Goal: Information Seeking & Learning: Compare options

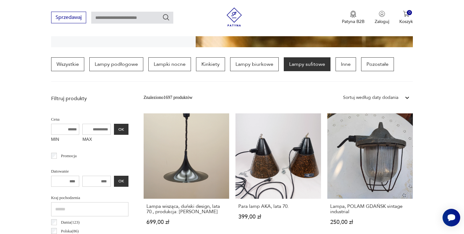
click at [100, 130] on input "MAX" at bounding box center [96, 129] width 28 height 11
type input "***"
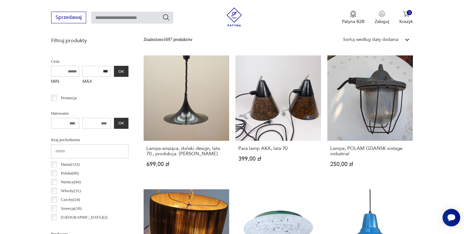
scroll to position [220, 0]
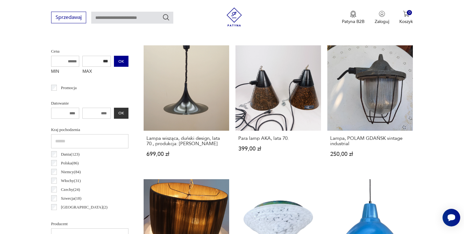
click at [115, 56] on button "OK" at bounding box center [121, 61] width 15 height 11
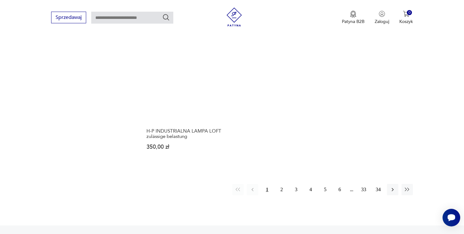
scroll to position [922, 0]
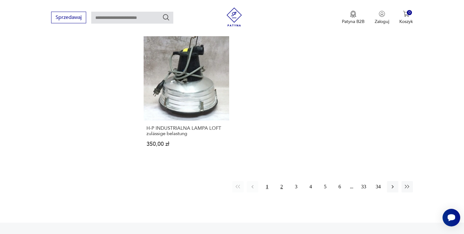
click at [280, 181] on button "2" at bounding box center [281, 186] width 11 height 11
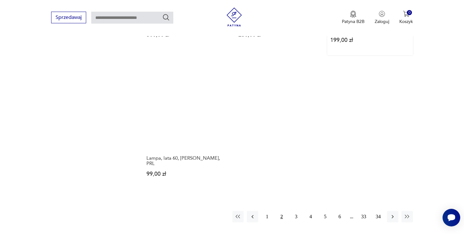
scroll to position [929, 0]
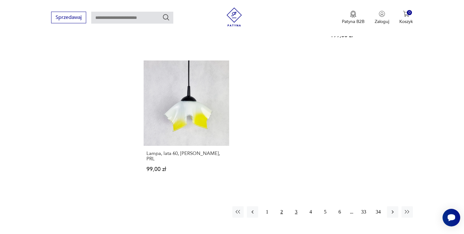
click at [294, 207] on button "3" at bounding box center [295, 212] width 11 height 11
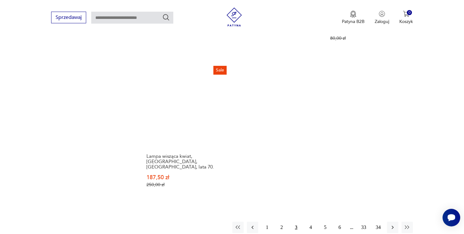
scroll to position [881, 0]
click at [390, 224] on icon "button" at bounding box center [392, 227] width 6 height 6
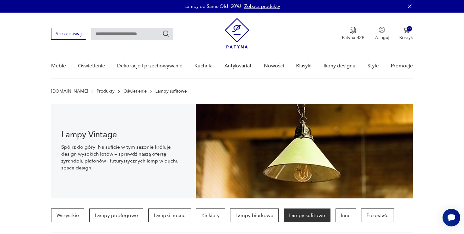
click at [137, 38] on input "text" at bounding box center [132, 34] width 82 height 12
type input "******"
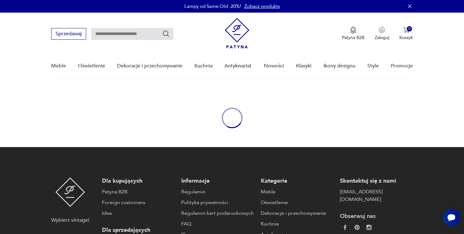
type input "******"
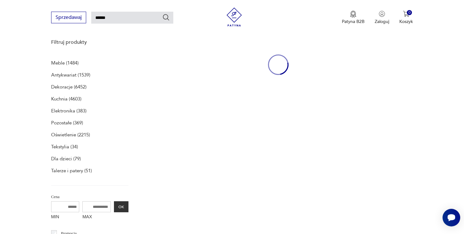
scroll to position [82, 0]
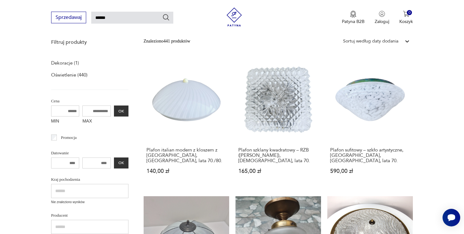
click at [101, 112] on input "MAX" at bounding box center [96, 111] width 28 height 11
type input "***"
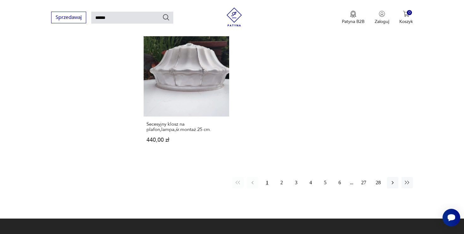
scroll to position [801, 0]
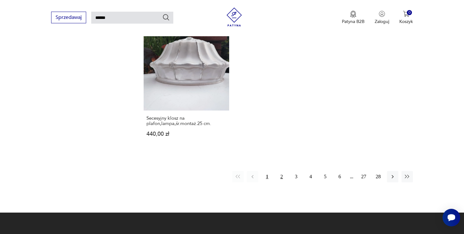
click at [279, 171] on button "2" at bounding box center [281, 176] width 11 height 11
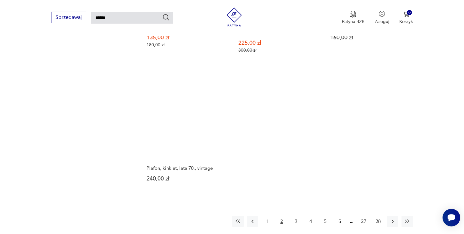
scroll to position [782, 0]
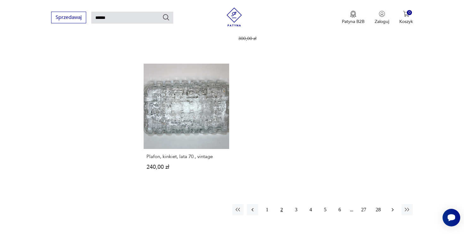
click at [395, 207] on icon "button" at bounding box center [392, 210] width 6 height 6
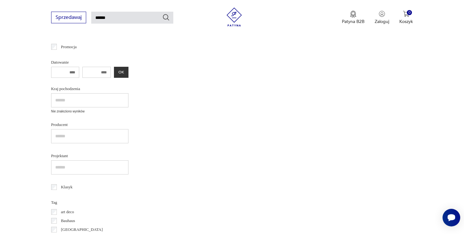
scroll to position [22, 0]
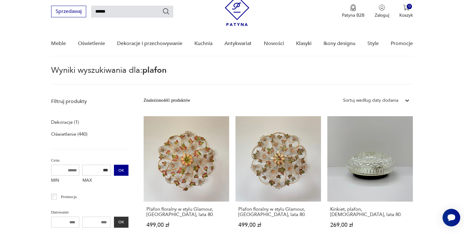
click at [122, 170] on button "OK" at bounding box center [121, 170] width 15 height 11
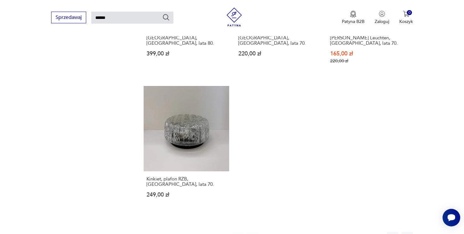
scroll to position [762, 0]
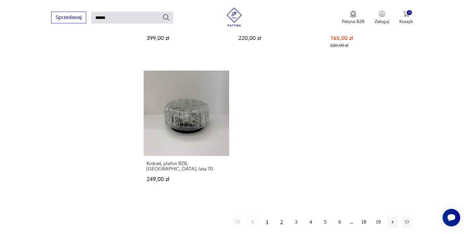
click at [279, 217] on button "2" at bounding box center [281, 222] width 11 height 11
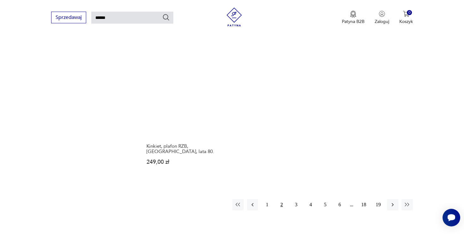
scroll to position [784, 0]
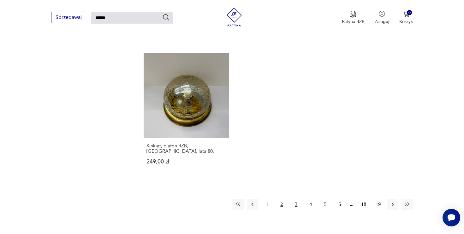
click at [299, 199] on button "3" at bounding box center [295, 204] width 11 height 11
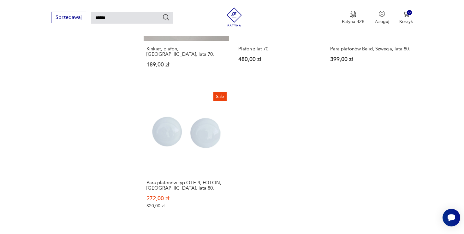
scroll to position [758, 0]
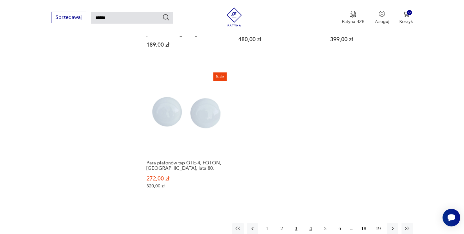
click at [312, 223] on button "4" at bounding box center [310, 228] width 11 height 11
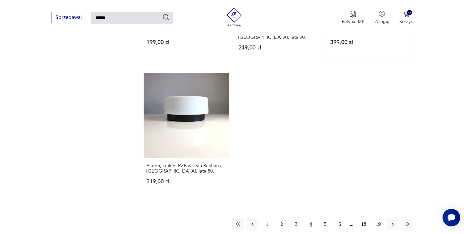
scroll to position [779, 0]
click at [322, 218] on button "5" at bounding box center [324, 223] width 11 height 11
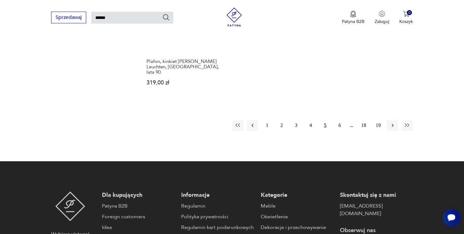
scroll to position [842, 0]
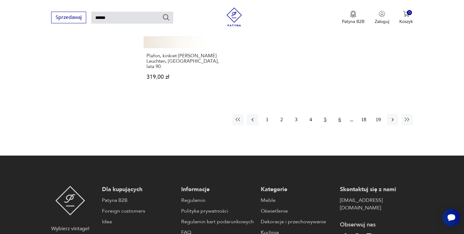
click at [339, 114] on button "6" at bounding box center [339, 119] width 11 height 11
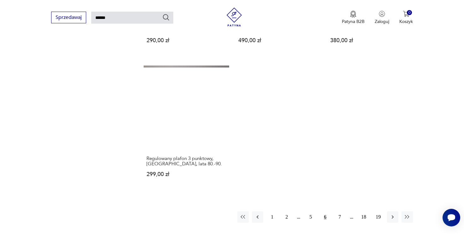
scroll to position [760, 0]
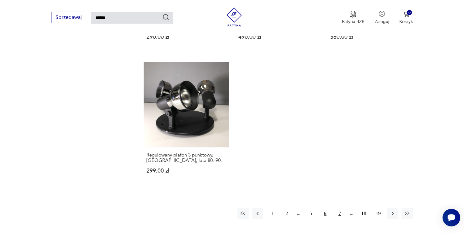
click at [342, 208] on button "7" at bounding box center [339, 213] width 11 height 11
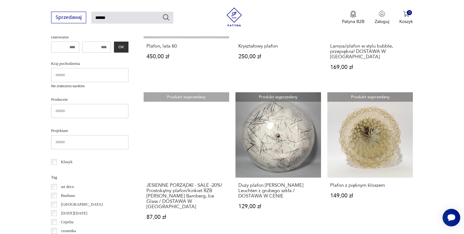
scroll to position [187, 0]
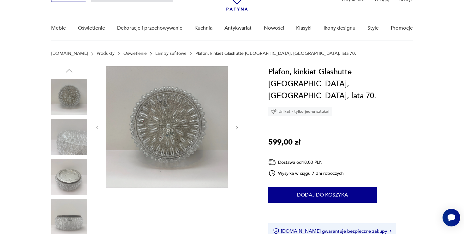
scroll to position [52, 0]
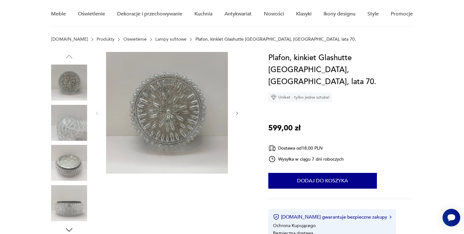
click at [237, 111] on icon "button" at bounding box center [236, 113] width 5 height 5
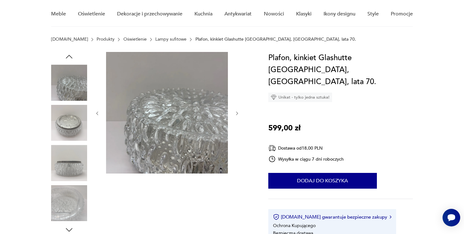
click at [237, 111] on icon "button" at bounding box center [236, 113] width 5 height 5
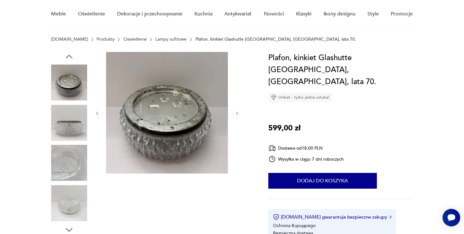
click at [237, 111] on icon "button" at bounding box center [236, 113] width 5 height 5
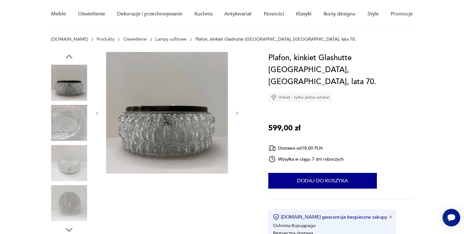
click at [237, 111] on icon "button" at bounding box center [236, 113] width 5 height 5
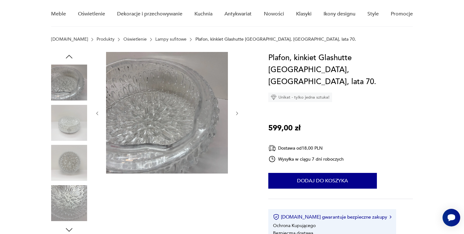
click at [237, 111] on icon "button" at bounding box center [236, 113] width 5 height 5
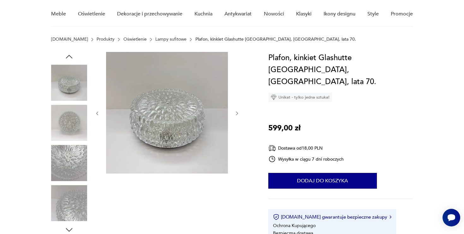
click at [237, 111] on icon "button" at bounding box center [236, 113] width 5 height 5
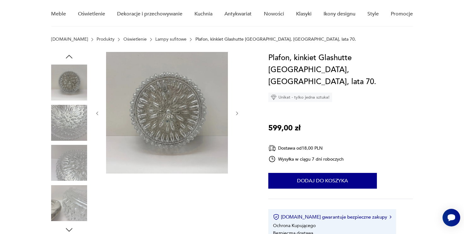
click at [237, 111] on icon "button" at bounding box center [236, 113] width 5 height 5
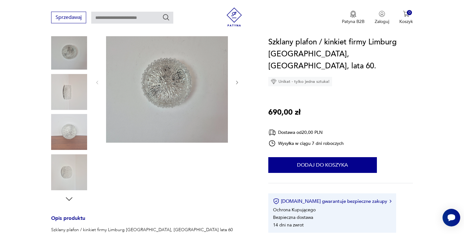
scroll to position [84, 0]
click at [237, 81] on icon "button" at bounding box center [236, 82] width 5 height 5
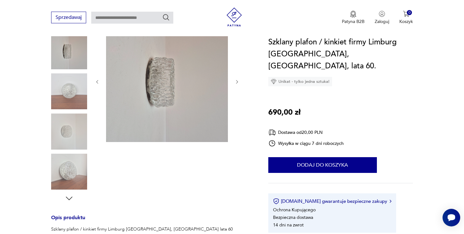
click at [237, 81] on icon "button" at bounding box center [236, 82] width 5 height 5
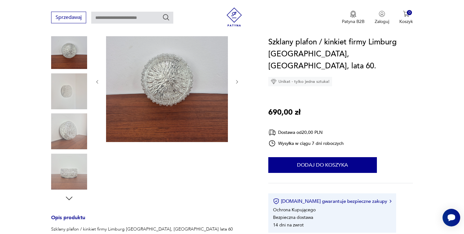
click at [237, 81] on icon "button" at bounding box center [236, 82] width 5 height 5
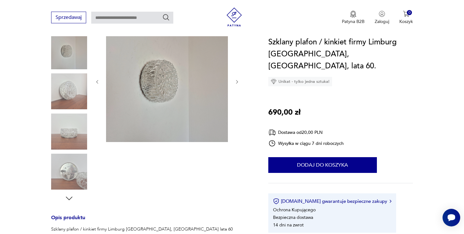
click at [237, 81] on icon "button" at bounding box center [236, 82] width 5 height 5
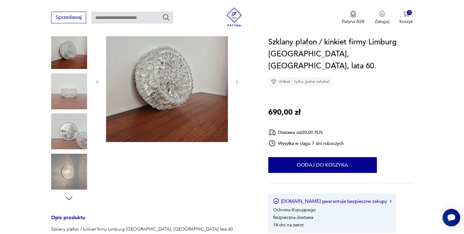
click at [237, 81] on icon "button" at bounding box center [236, 82] width 5 height 5
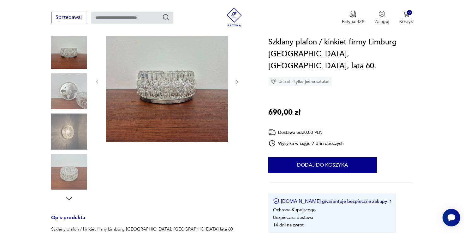
click at [237, 81] on icon "button" at bounding box center [236, 82] width 5 height 5
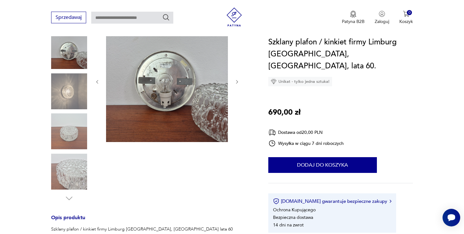
click at [237, 81] on icon "button" at bounding box center [236, 82] width 5 height 5
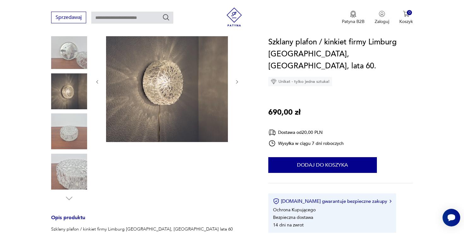
click at [157, 92] on img at bounding box center [167, 82] width 122 height 122
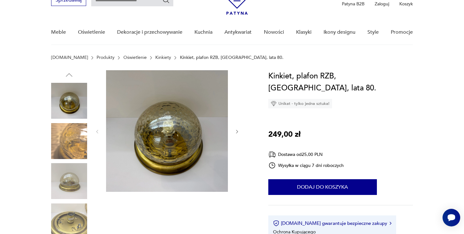
scroll to position [34, 0]
click at [238, 130] on icon "button" at bounding box center [236, 131] width 5 height 5
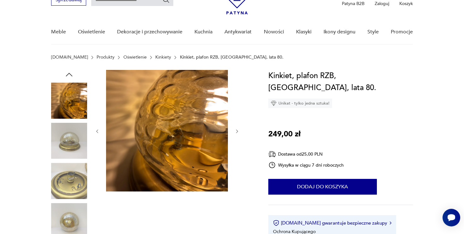
click at [238, 130] on icon "button" at bounding box center [236, 131] width 5 height 5
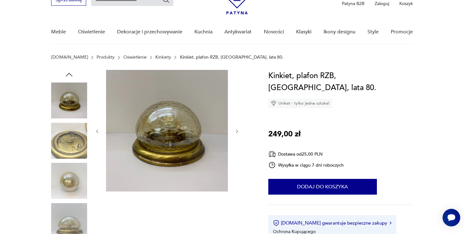
click at [238, 130] on icon "button" at bounding box center [236, 131] width 5 height 5
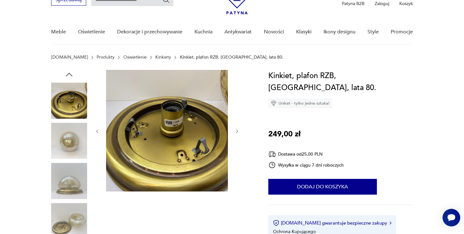
click at [238, 130] on icon "button" at bounding box center [236, 131] width 5 height 5
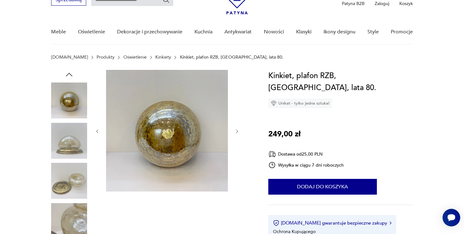
click at [238, 130] on icon "button" at bounding box center [236, 131] width 5 height 5
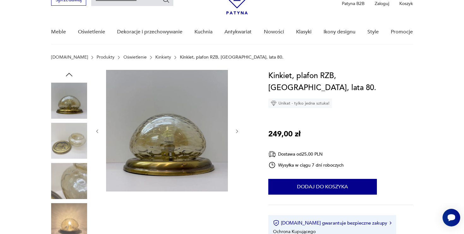
click at [238, 130] on icon "button" at bounding box center [236, 131] width 5 height 5
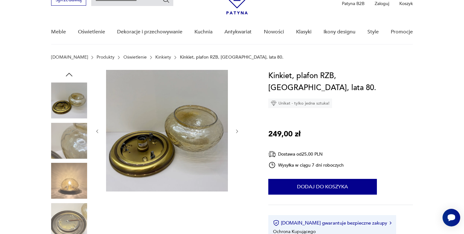
click at [238, 130] on icon "button" at bounding box center [236, 131] width 5 height 5
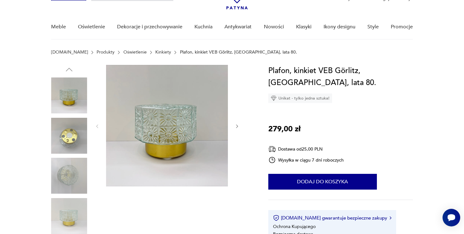
scroll to position [40, 0]
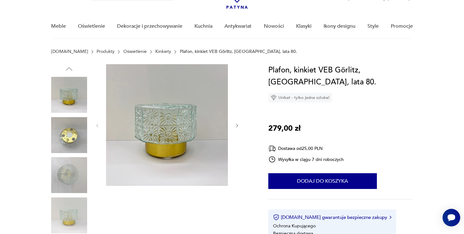
click at [237, 123] on icon "button" at bounding box center [236, 125] width 5 height 5
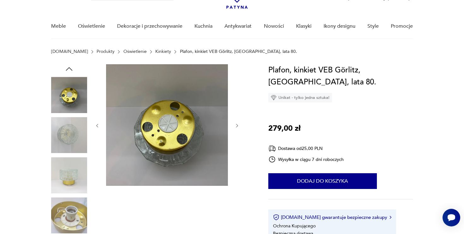
click at [237, 123] on icon "button" at bounding box center [236, 125] width 5 height 5
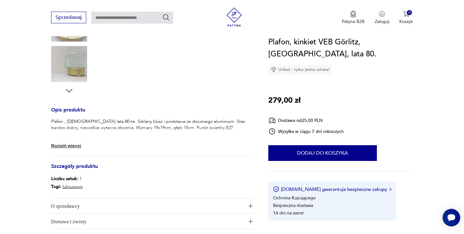
scroll to position [206, 0]
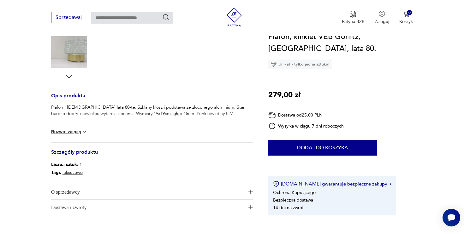
click at [77, 130] on button "Rozwiń więcej" at bounding box center [69, 132] width 37 height 6
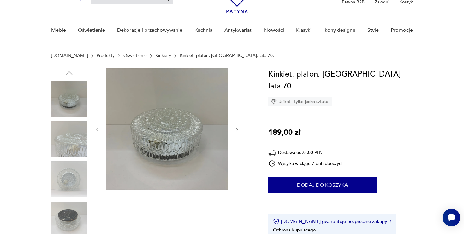
scroll to position [44, 0]
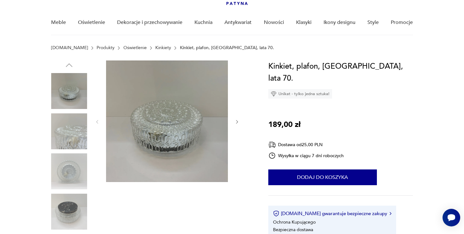
click at [235, 118] on div at bounding box center [167, 122] width 145 height 123
click at [237, 121] on icon "button" at bounding box center [237, 122] width 2 height 4
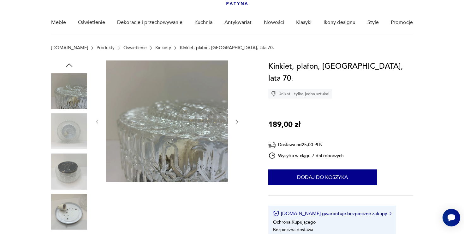
click at [237, 121] on icon "button" at bounding box center [237, 122] width 2 height 4
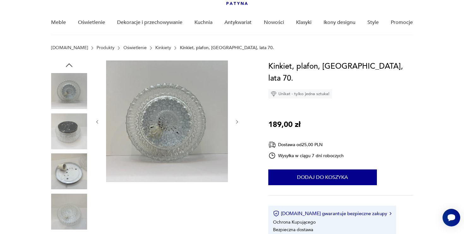
click at [237, 121] on icon "button" at bounding box center [237, 122] width 2 height 4
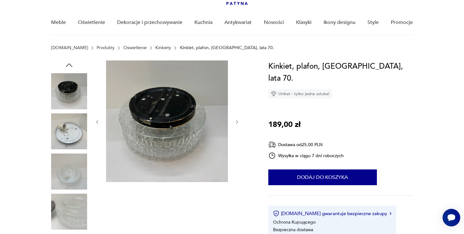
click at [237, 121] on icon "button" at bounding box center [237, 122] width 2 height 4
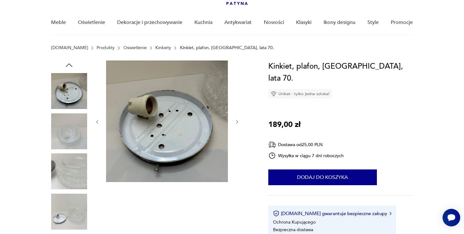
click at [237, 121] on icon "button" at bounding box center [237, 122] width 2 height 4
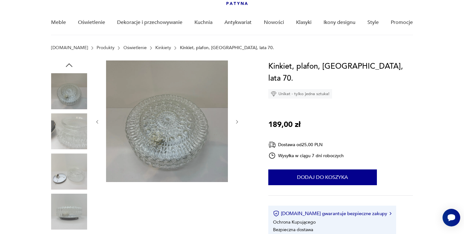
click at [237, 121] on icon "button" at bounding box center [237, 122] width 2 height 4
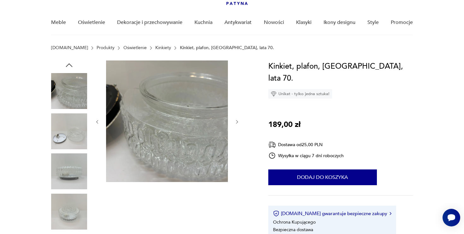
click at [237, 121] on icon "button" at bounding box center [237, 122] width 2 height 4
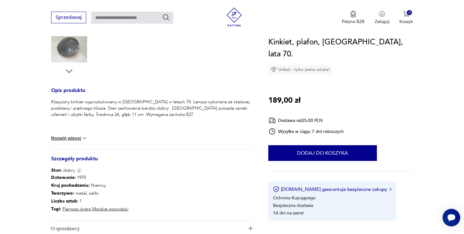
scroll to position [214, 0]
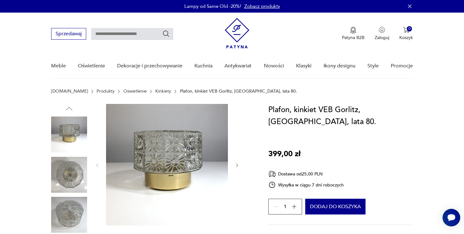
scroll to position [44, 0]
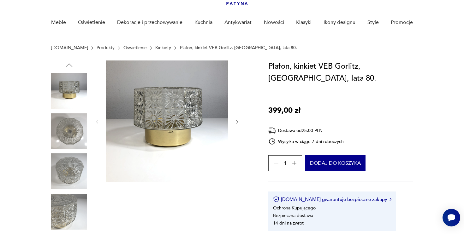
click at [239, 120] on icon "button" at bounding box center [236, 122] width 5 height 5
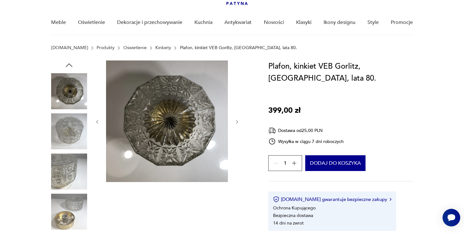
click at [239, 120] on icon "button" at bounding box center [236, 122] width 5 height 5
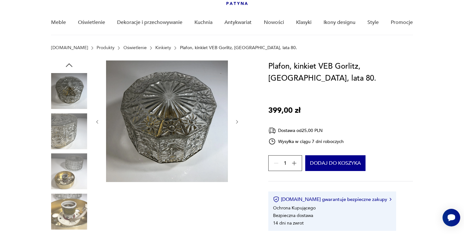
click at [239, 120] on icon "button" at bounding box center [236, 122] width 5 height 5
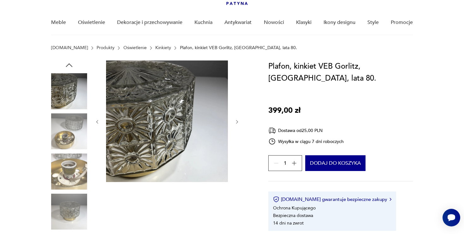
click at [239, 120] on icon "button" at bounding box center [236, 122] width 5 height 5
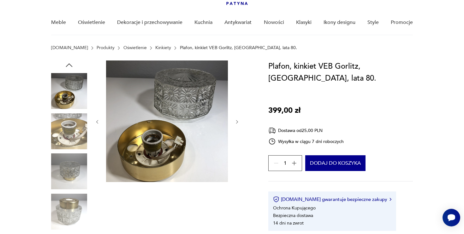
click at [239, 120] on icon "button" at bounding box center [236, 122] width 5 height 5
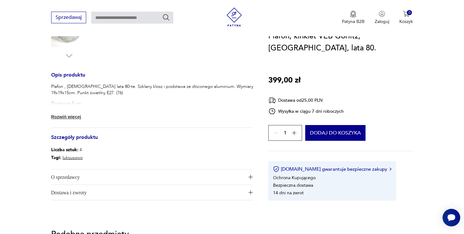
scroll to position [227, 0]
click at [73, 115] on button "Rozwiń więcej" at bounding box center [69, 117] width 37 height 6
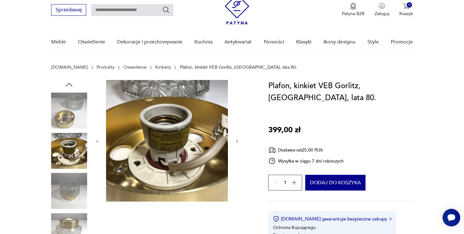
scroll to position [0, 0]
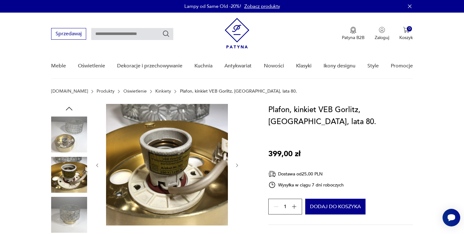
click at [71, 138] on img at bounding box center [69, 135] width 36 height 36
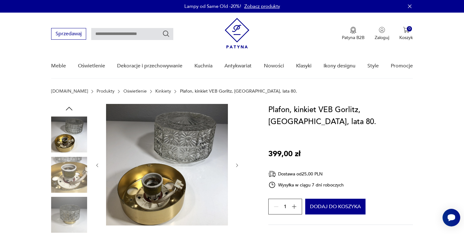
click at [77, 213] on img at bounding box center [69, 215] width 36 height 36
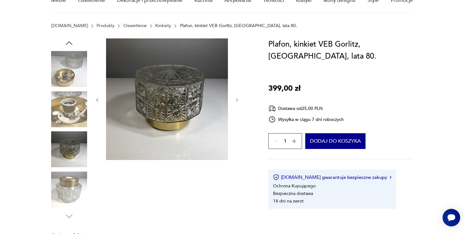
scroll to position [69, 0]
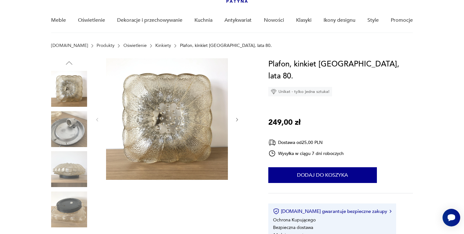
scroll to position [48, 0]
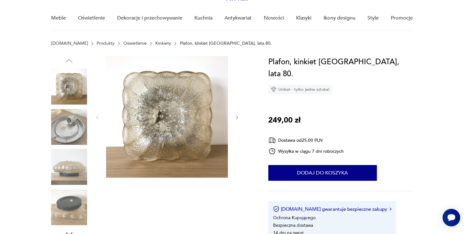
click at [238, 115] on icon "button" at bounding box center [236, 117] width 5 height 5
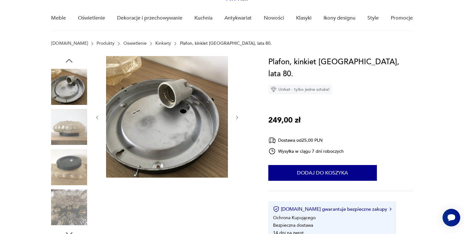
click at [238, 115] on icon "button" at bounding box center [236, 117] width 5 height 5
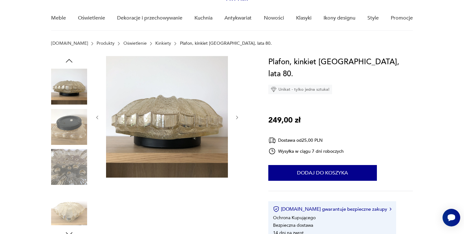
click at [238, 115] on icon "button" at bounding box center [236, 117] width 5 height 5
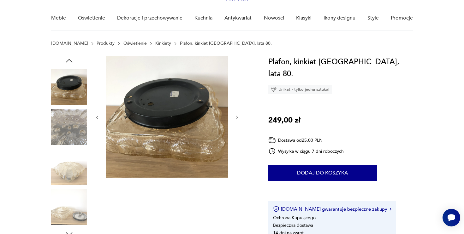
click at [238, 115] on icon "button" at bounding box center [236, 117] width 5 height 5
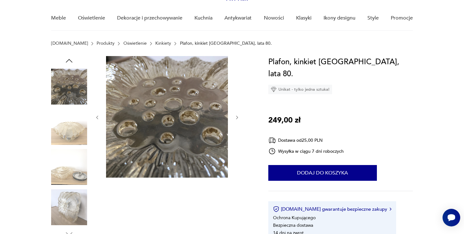
click at [238, 115] on icon "button" at bounding box center [236, 117] width 5 height 5
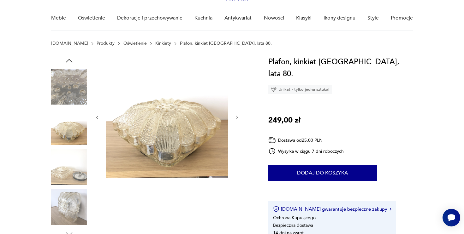
click at [238, 115] on icon "button" at bounding box center [236, 117] width 5 height 5
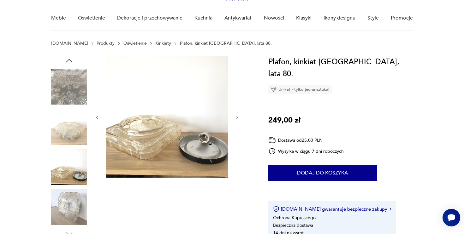
click at [238, 115] on icon "button" at bounding box center [236, 117] width 5 height 5
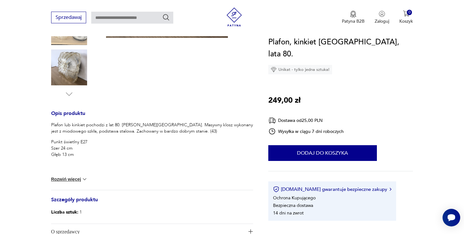
scroll to position [0, 0]
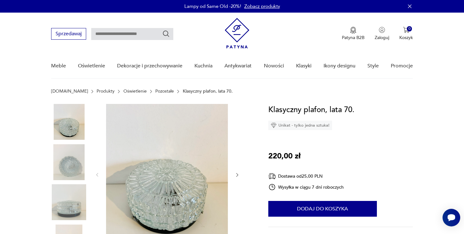
scroll to position [47, 0]
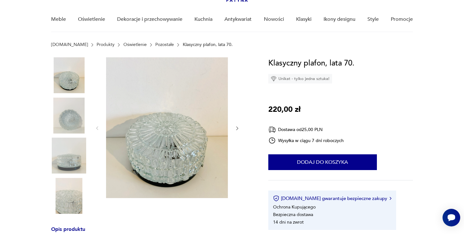
click at [237, 127] on icon "button" at bounding box center [236, 128] width 5 height 5
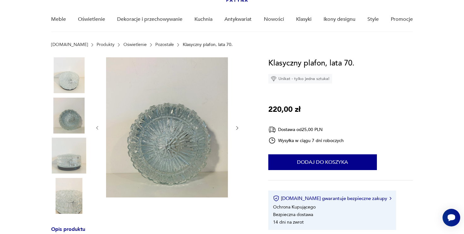
click at [237, 127] on icon "button" at bounding box center [237, 129] width 2 height 4
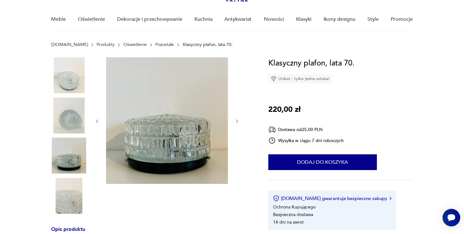
click at [237, 127] on div at bounding box center [167, 121] width 145 height 128
click at [236, 123] on icon "button" at bounding box center [236, 121] width 5 height 5
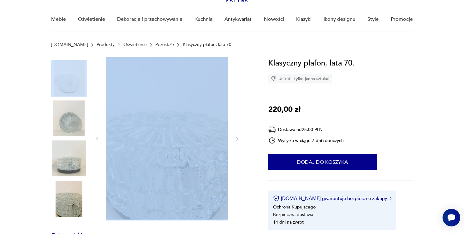
click at [236, 123] on div at bounding box center [167, 138] width 145 height 163
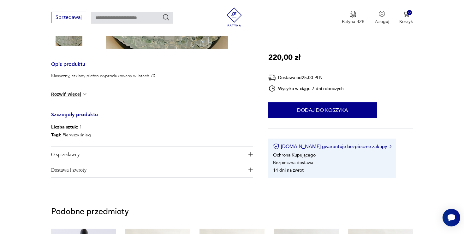
scroll to position [216, 0]
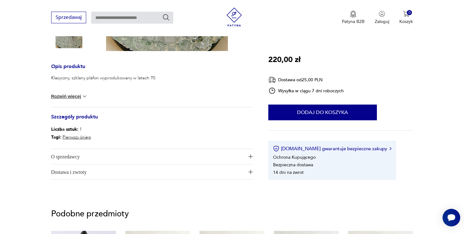
click at [84, 98] on img at bounding box center [84, 96] width 6 height 6
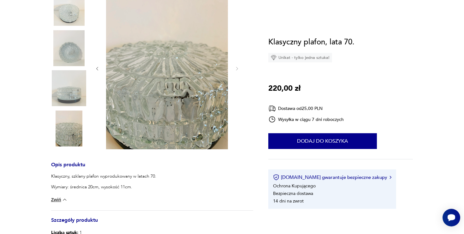
scroll to position [0, 0]
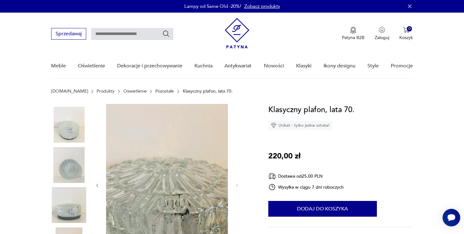
click at [83, 134] on img at bounding box center [69, 125] width 36 height 36
